Goal: Task Accomplishment & Management: Manage account settings

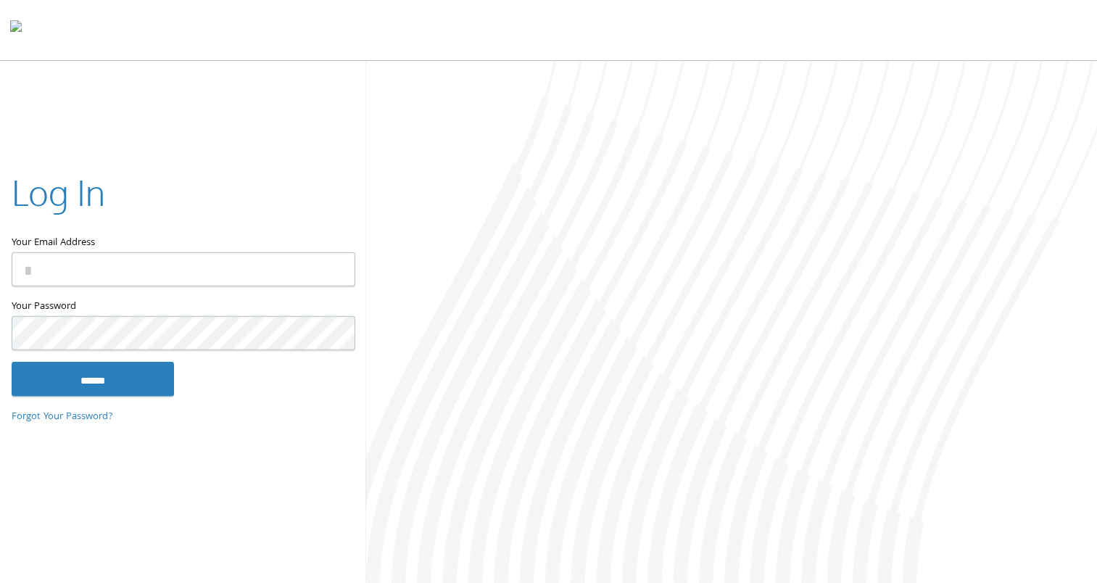
click at [0, 582] on com-1password-button at bounding box center [0, 586] width 0 height 0
type input "**********"
click at [334, 259] on input "Your Email Address" at bounding box center [184, 269] width 344 height 34
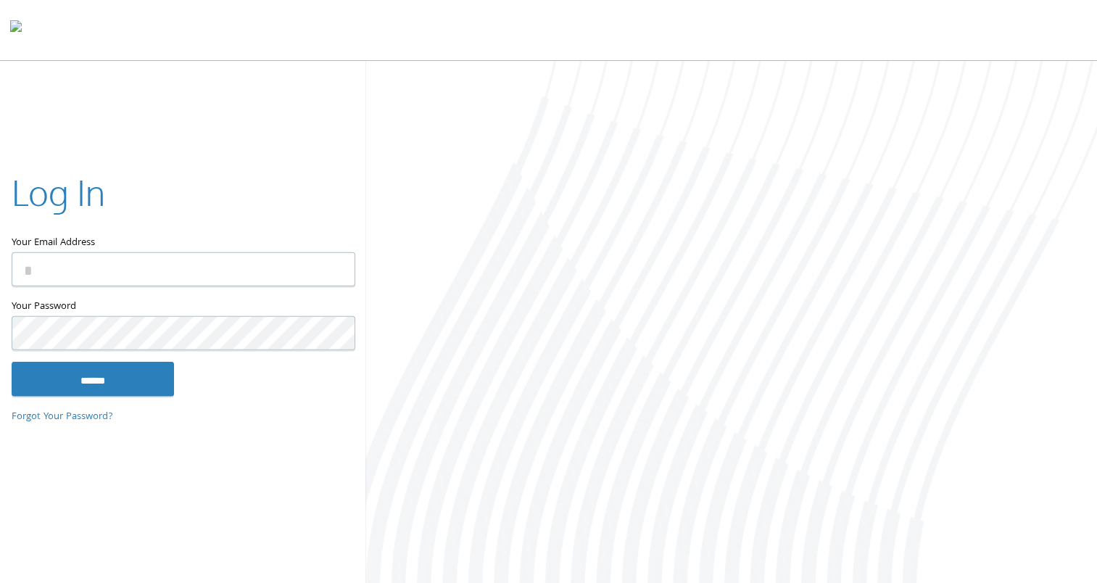
click at [0, 582] on com-1password-button at bounding box center [0, 586] width 0 height 0
